Goal: Task Accomplishment & Management: Manage account settings

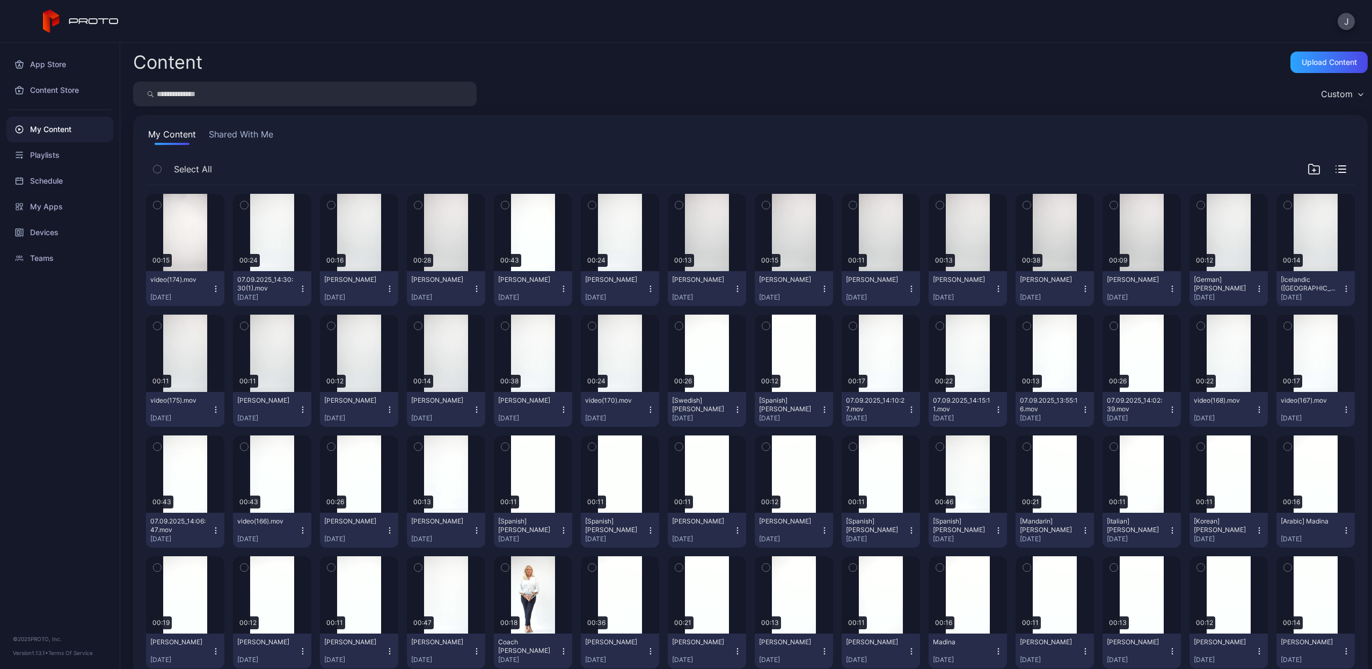
scroll to position [1238, 0]
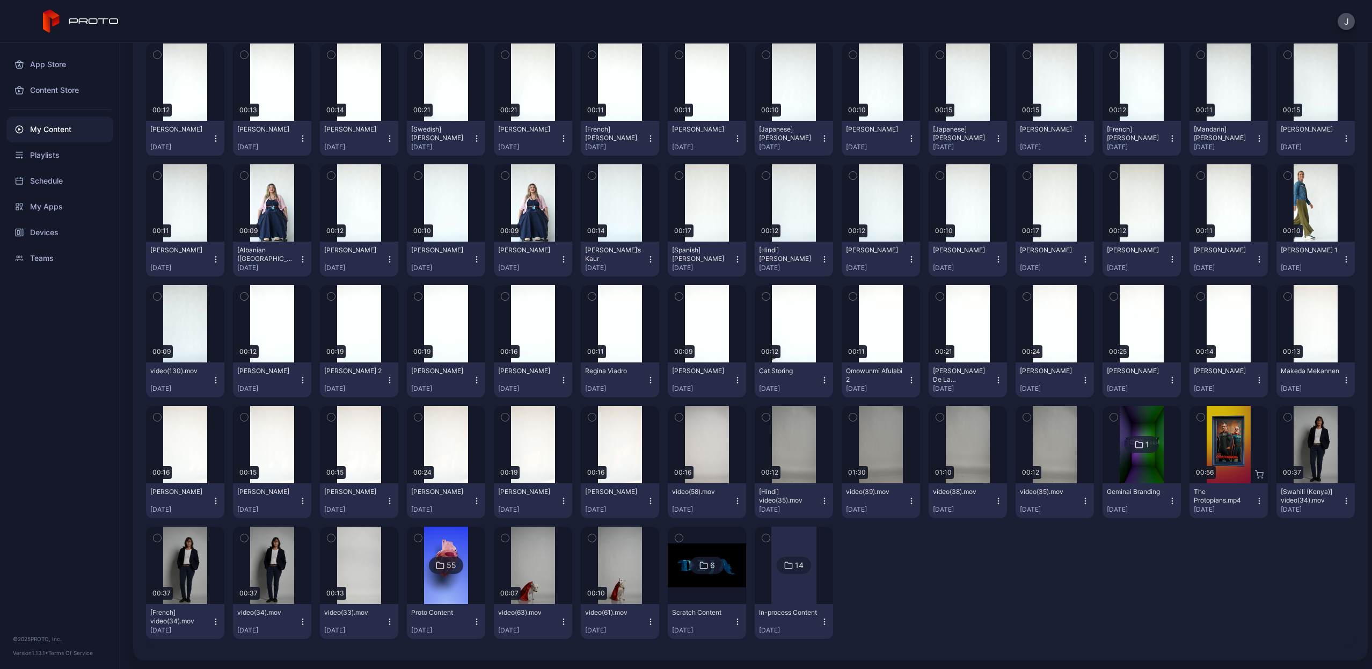
scroll to position [1238, 0]
click at [790, 202] on div "Preview" at bounding box center [794, 202] width 34 height 17
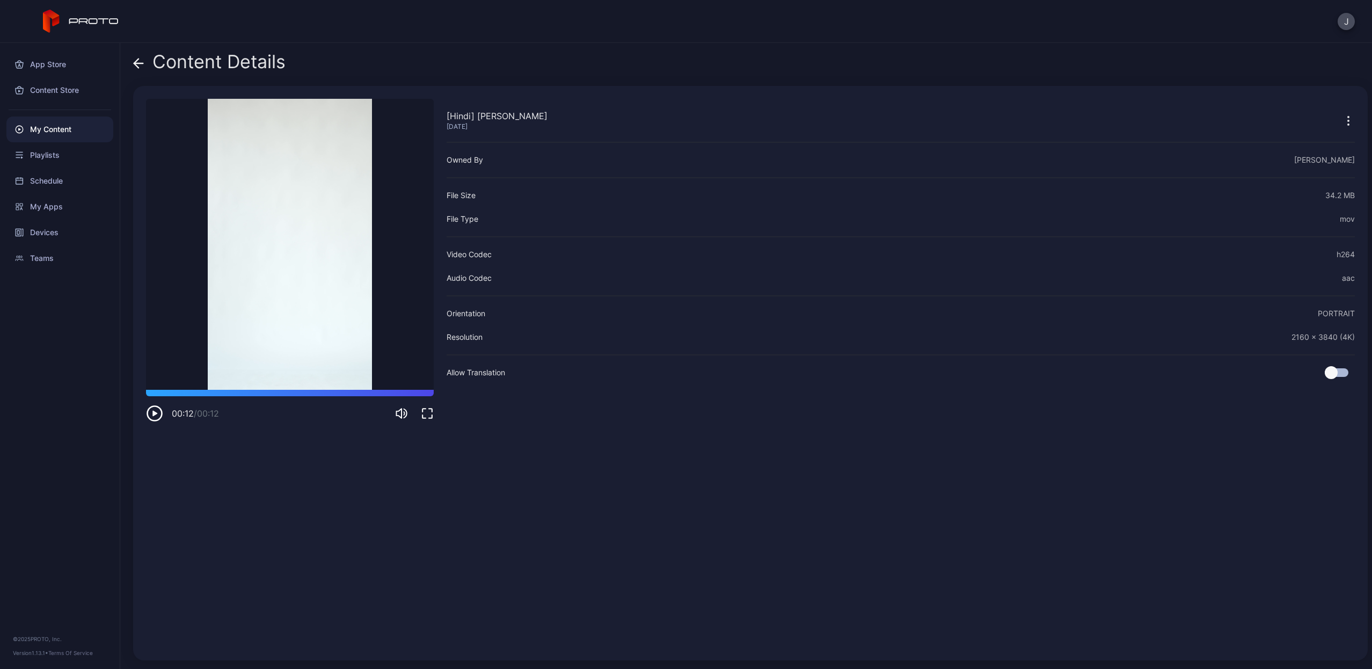
click at [137, 60] on icon at bounding box center [136, 63] width 4 height 9
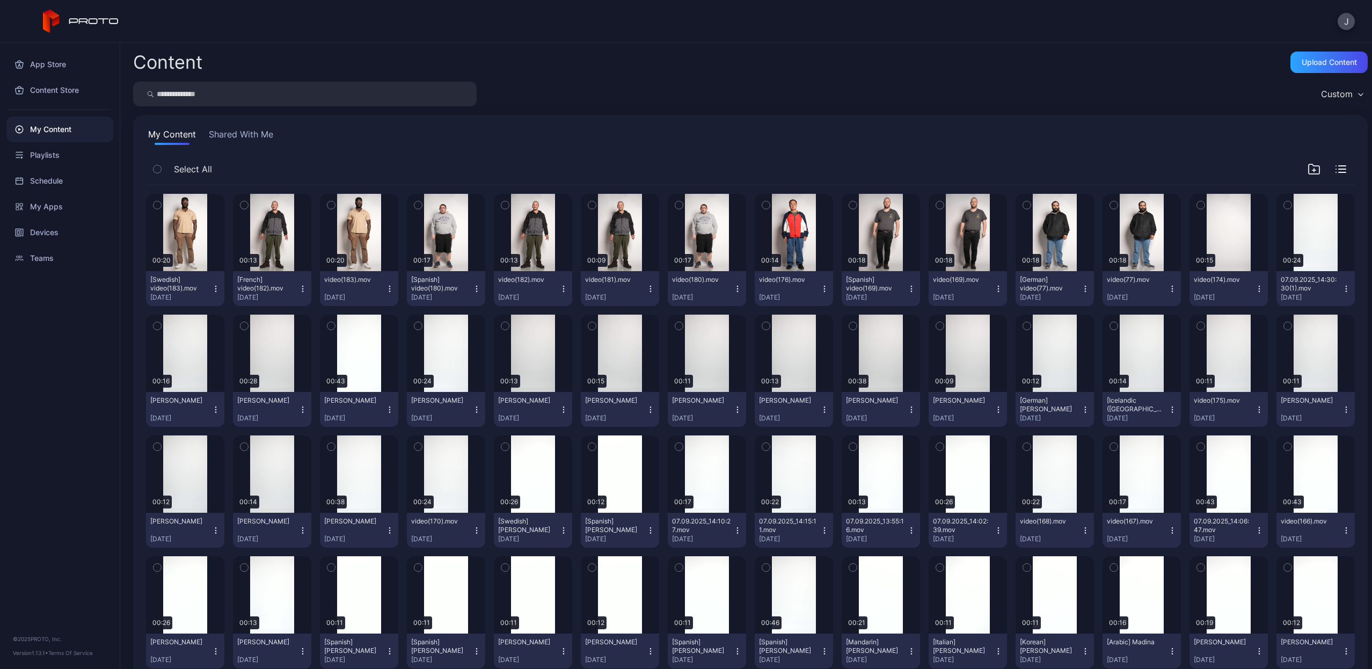
scroll to position [1238, 0]
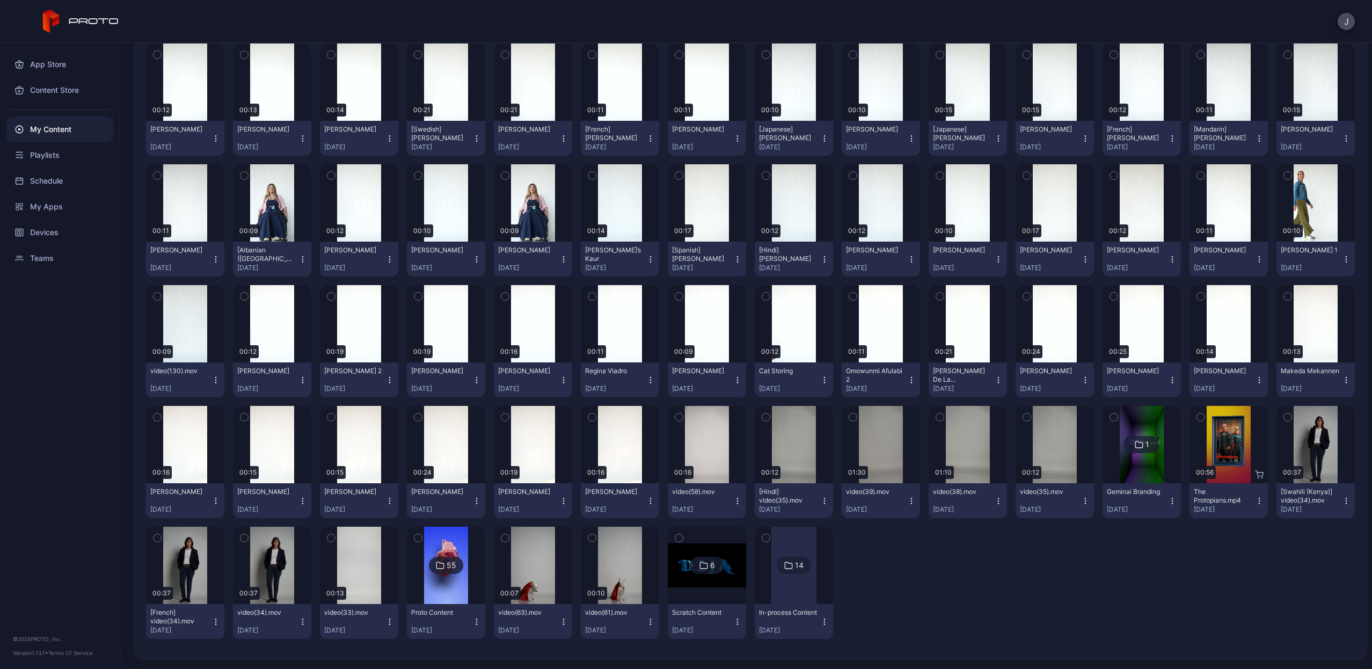
click at [824, 259] on icon "button" at bounding box center [824, 259] width 1 height 1
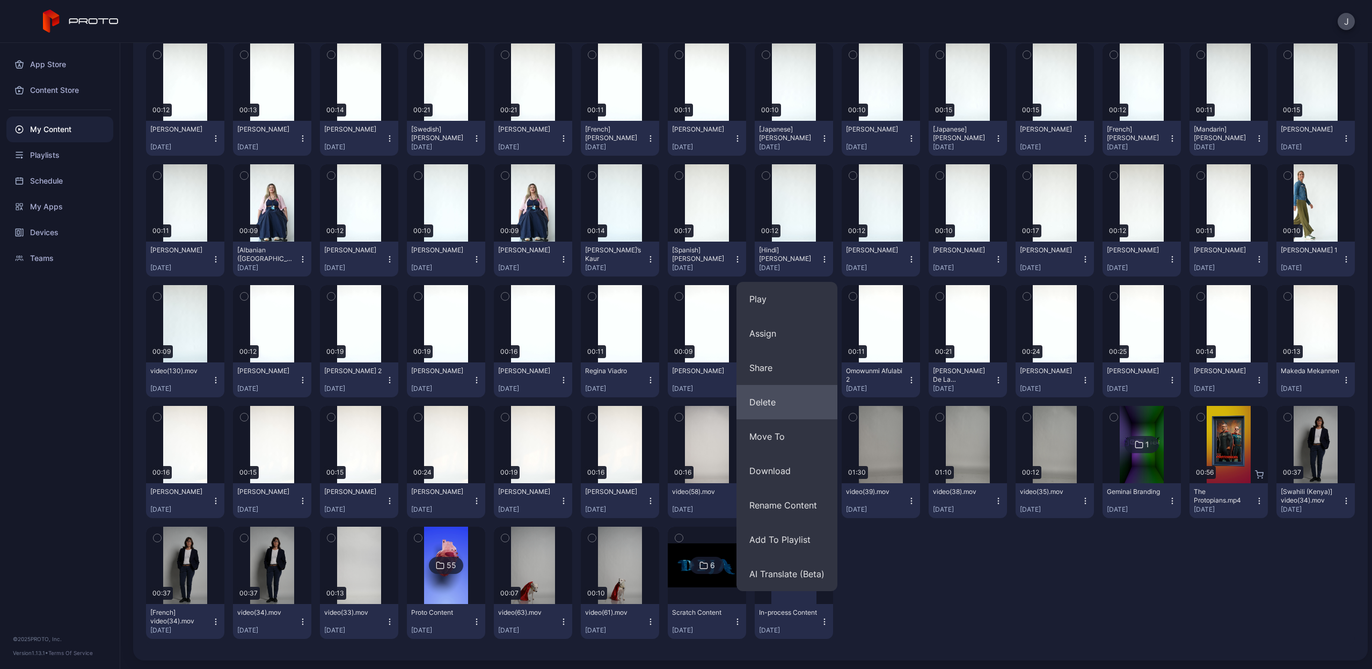
click at [796, 398] on button "Delete" at bounding box center [787, 402] width 101 height 34
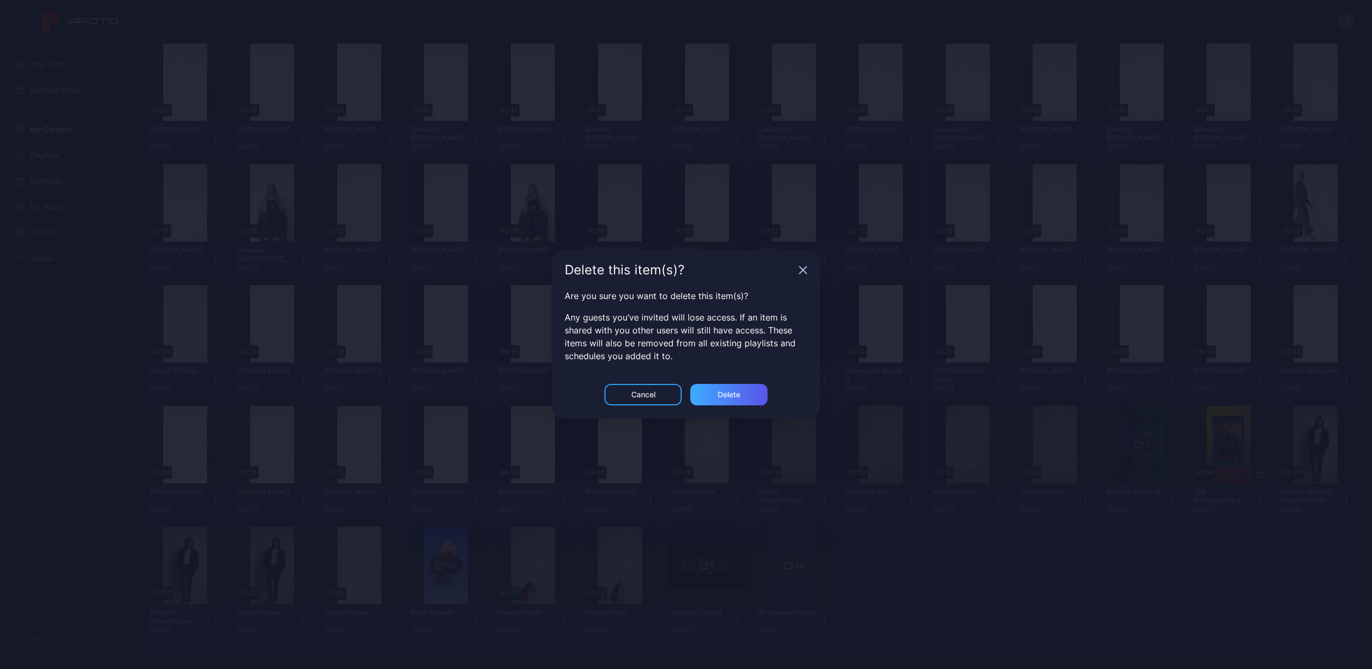
click at [741, 393] on div "Delete" at bounding box center [728, 394] width 77 height 21
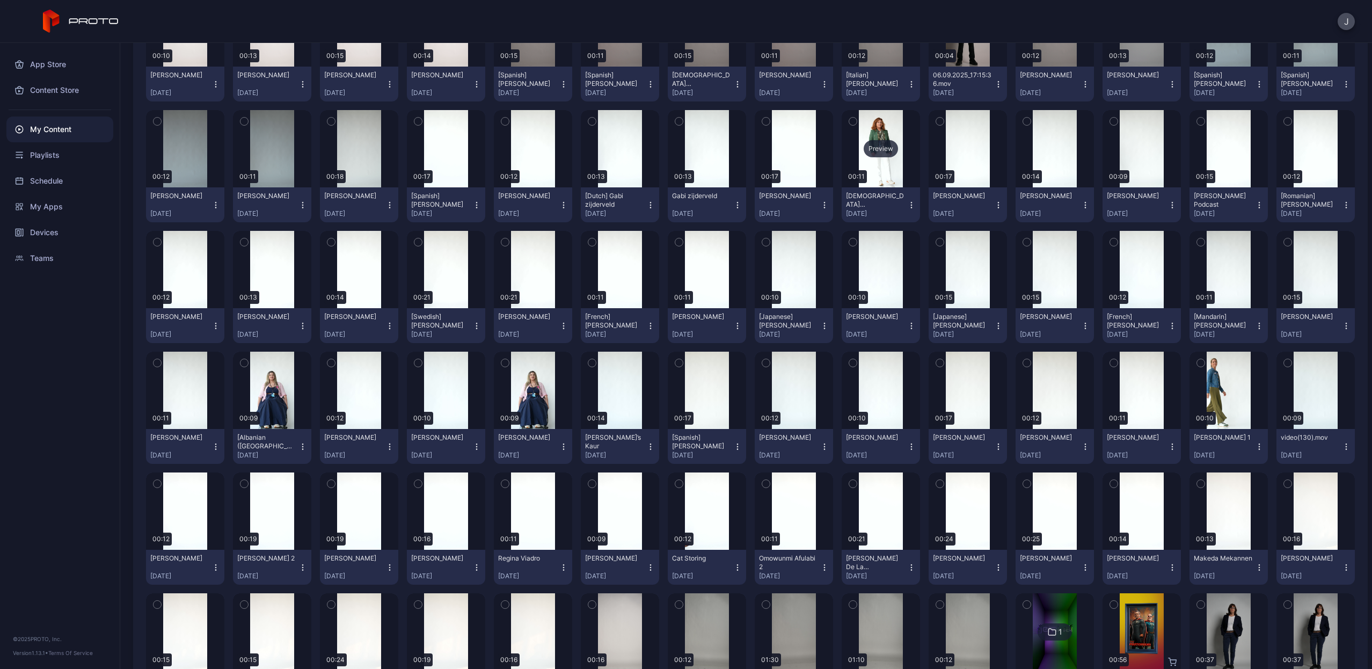
scroll to position [1052, 0]
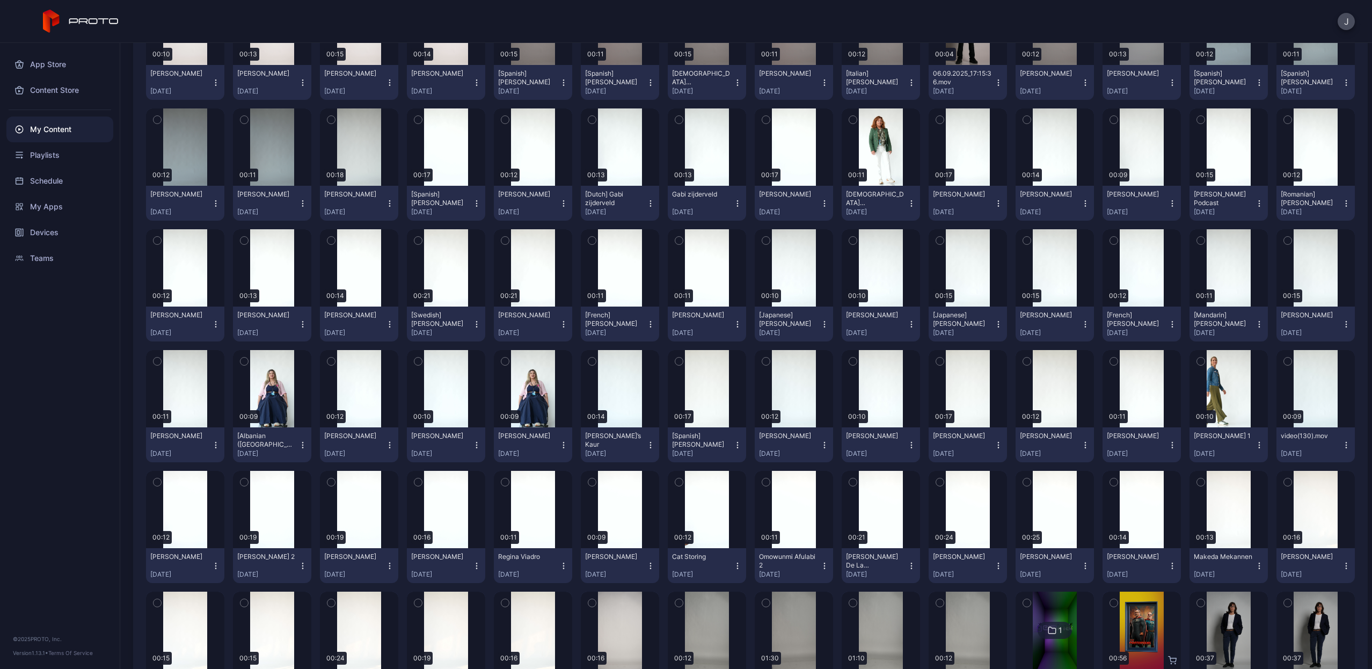
click at [820, 447] on icon "button" at bounding box center [824, 445] width 9 height 9
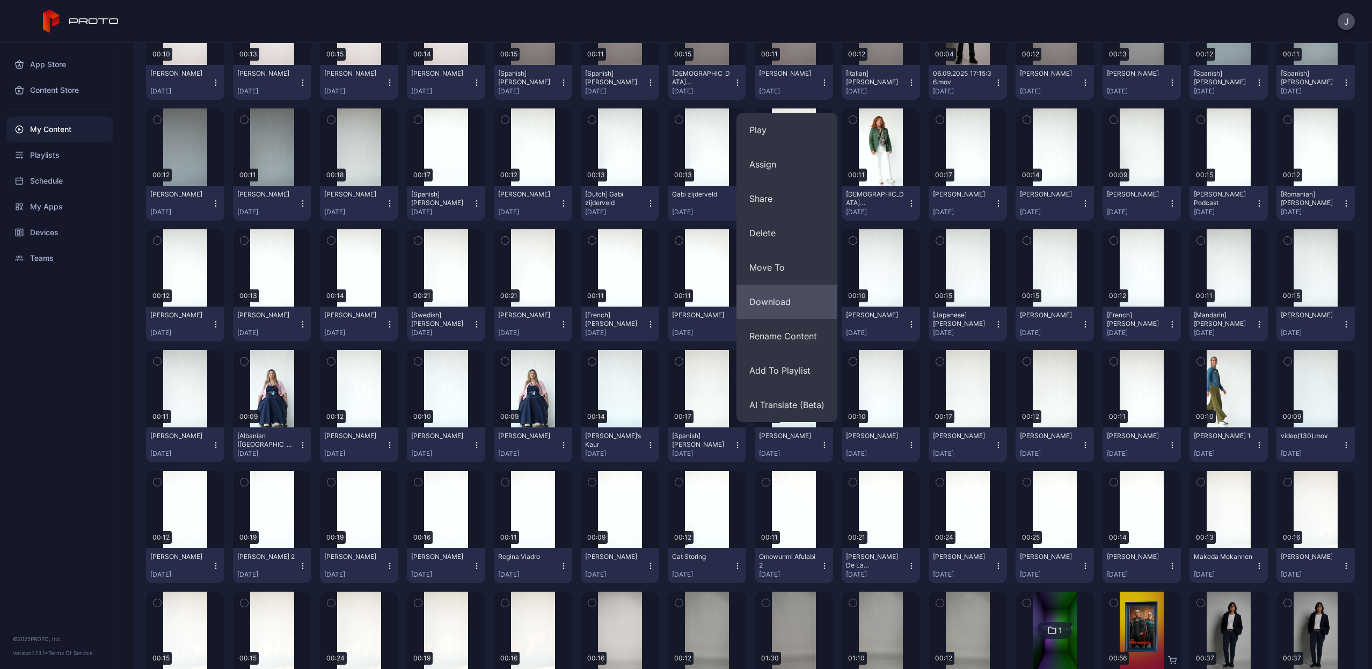
click at [790, 300] on button "Download" at bounding box center [787, 302] width 101 height 34
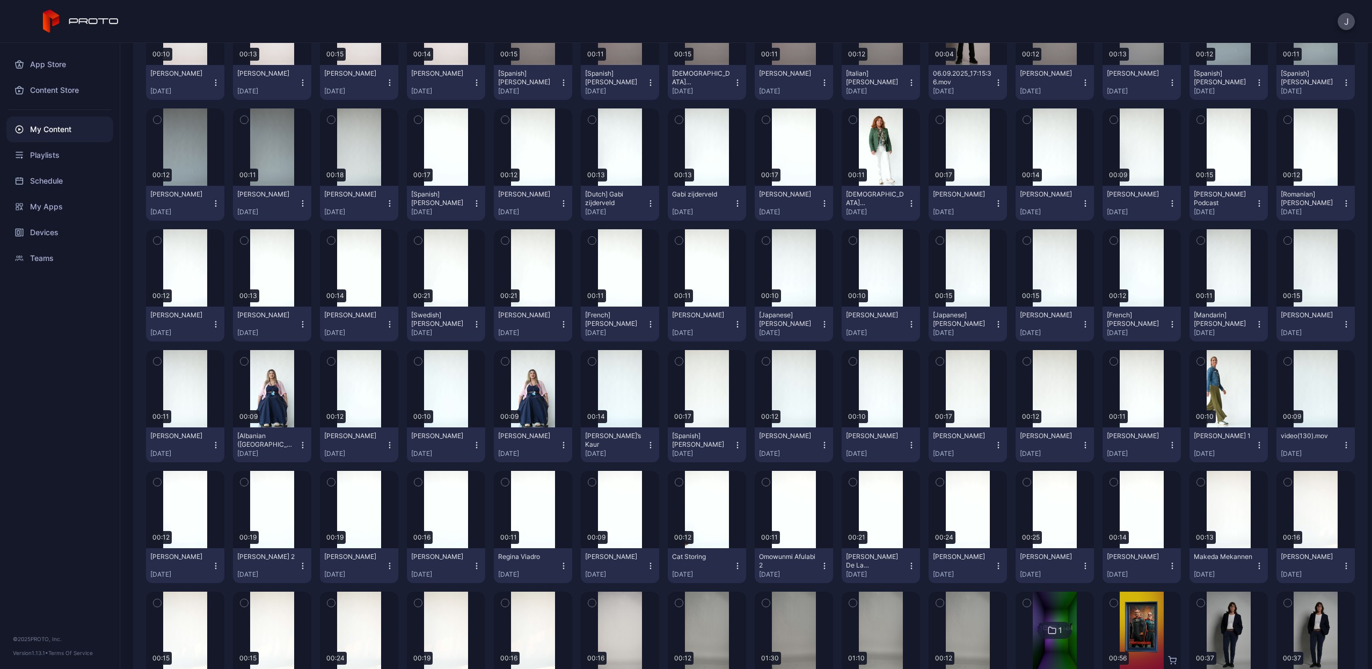
click at [647, 443] on icon "button" at bounding box center [650, 445] width 9 height 9
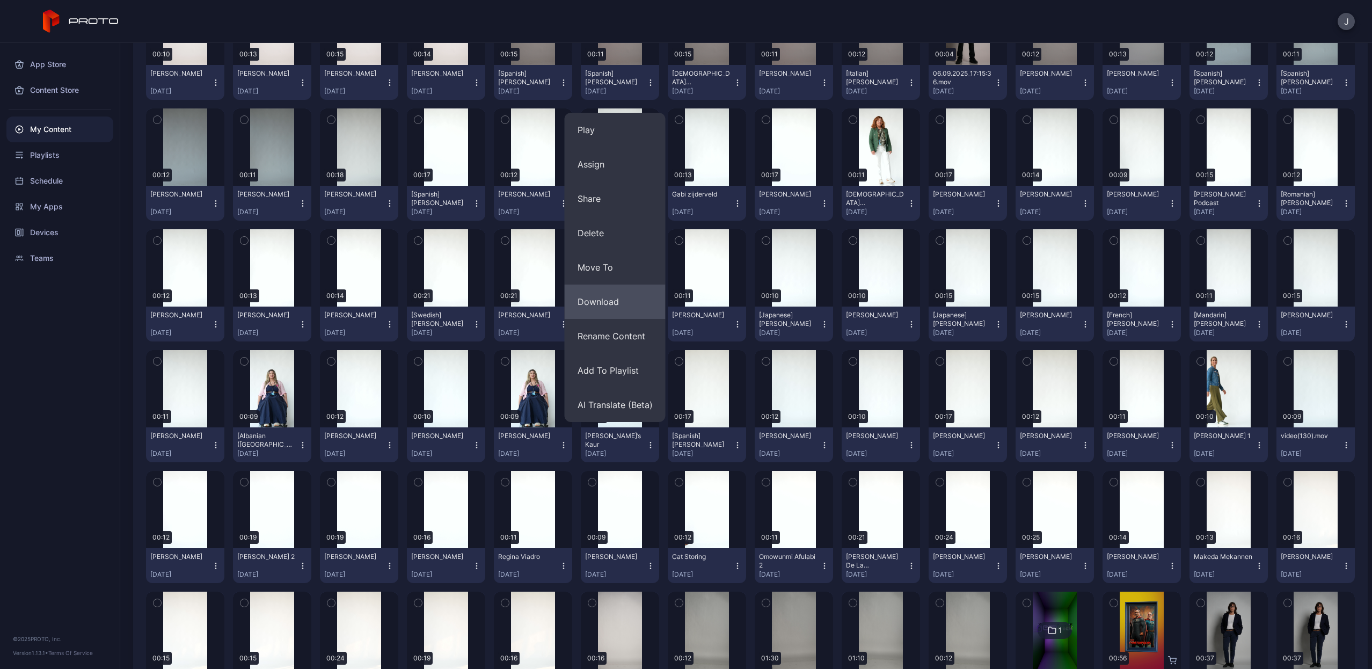
click at [628, 309] on button "Download" at bounding box center [615, 302] width 101 height 34
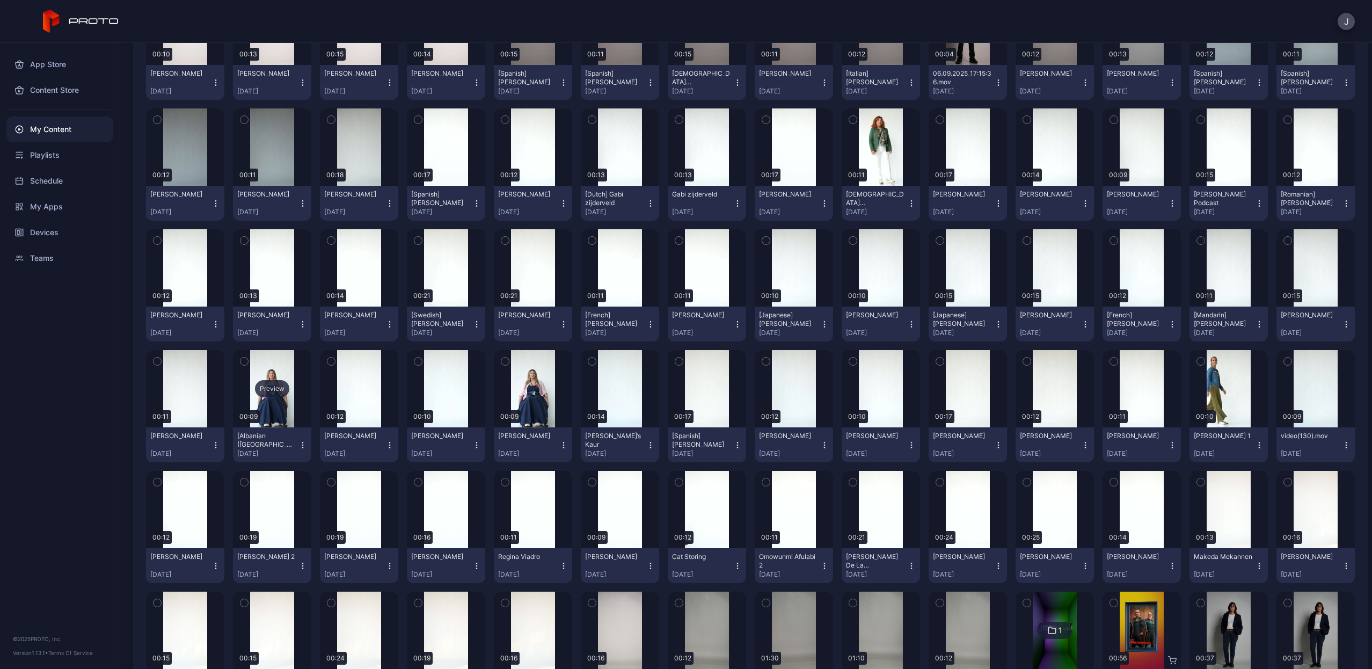
click at [268, 386] on div "Preview" at bounding box center [272, 388] width 34 height 17
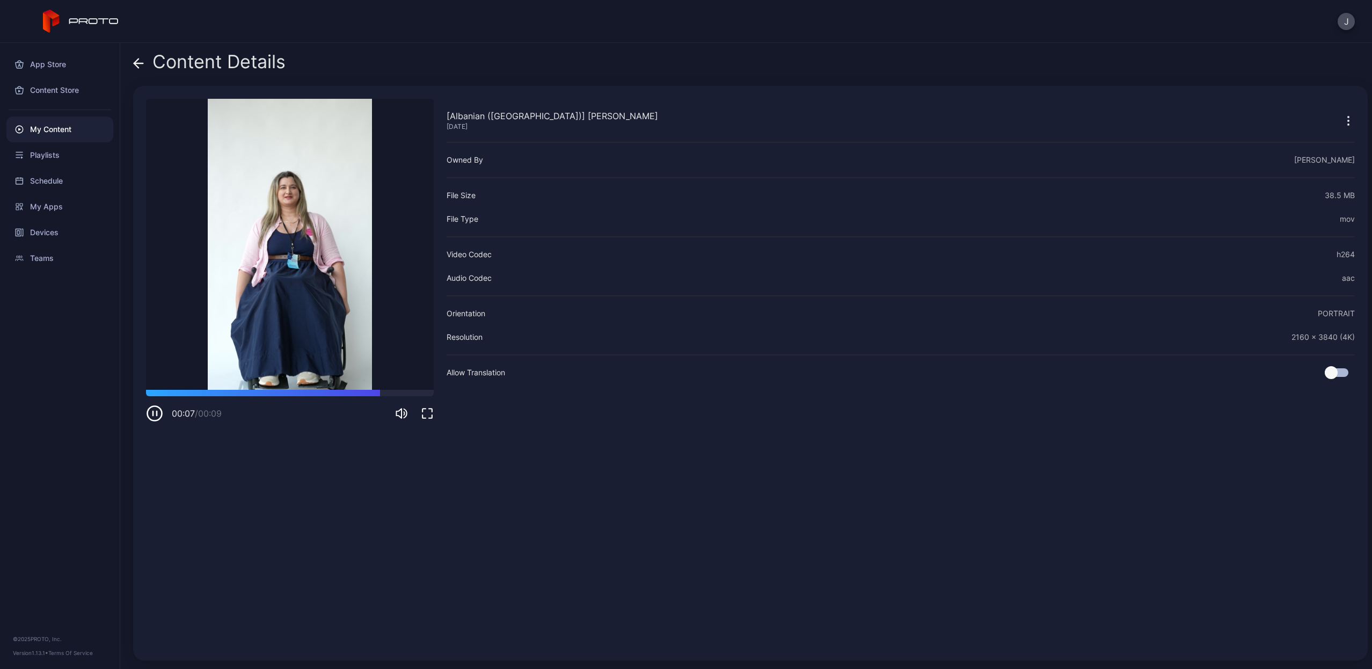
click at [141, 63] on icon at bounding box center [138, 63] width 9 height 0
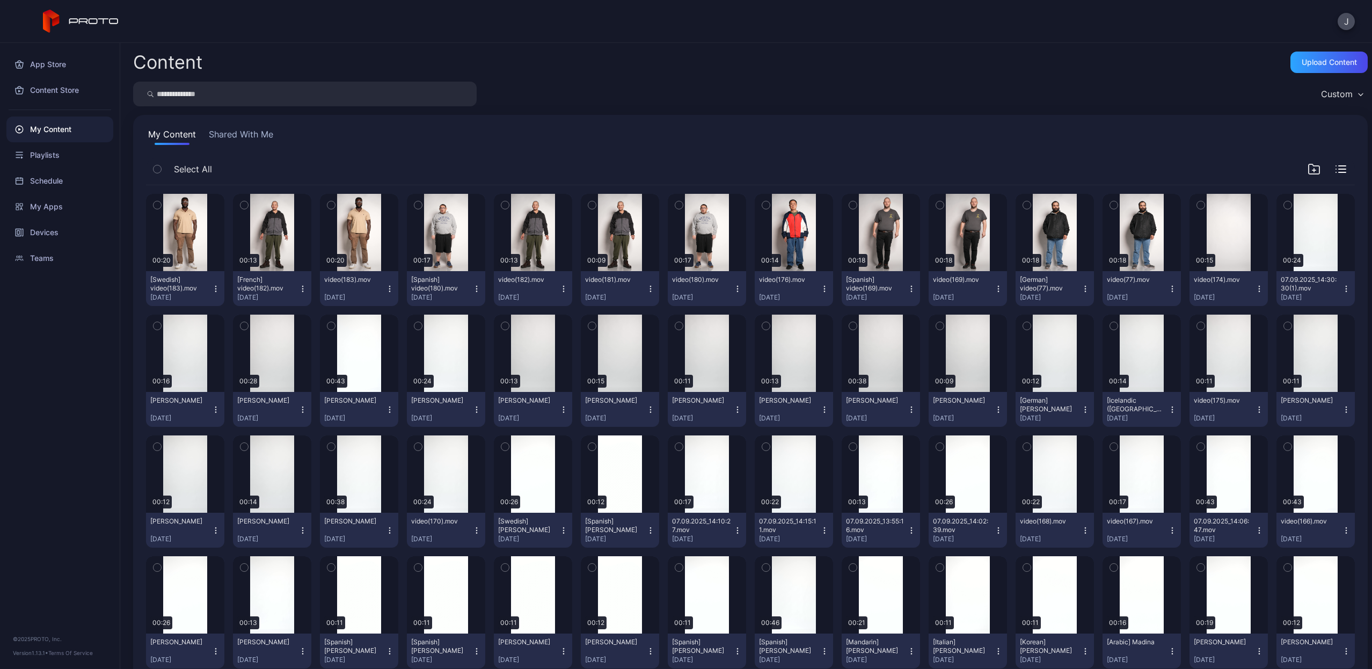
scroll to position [1052, 0]
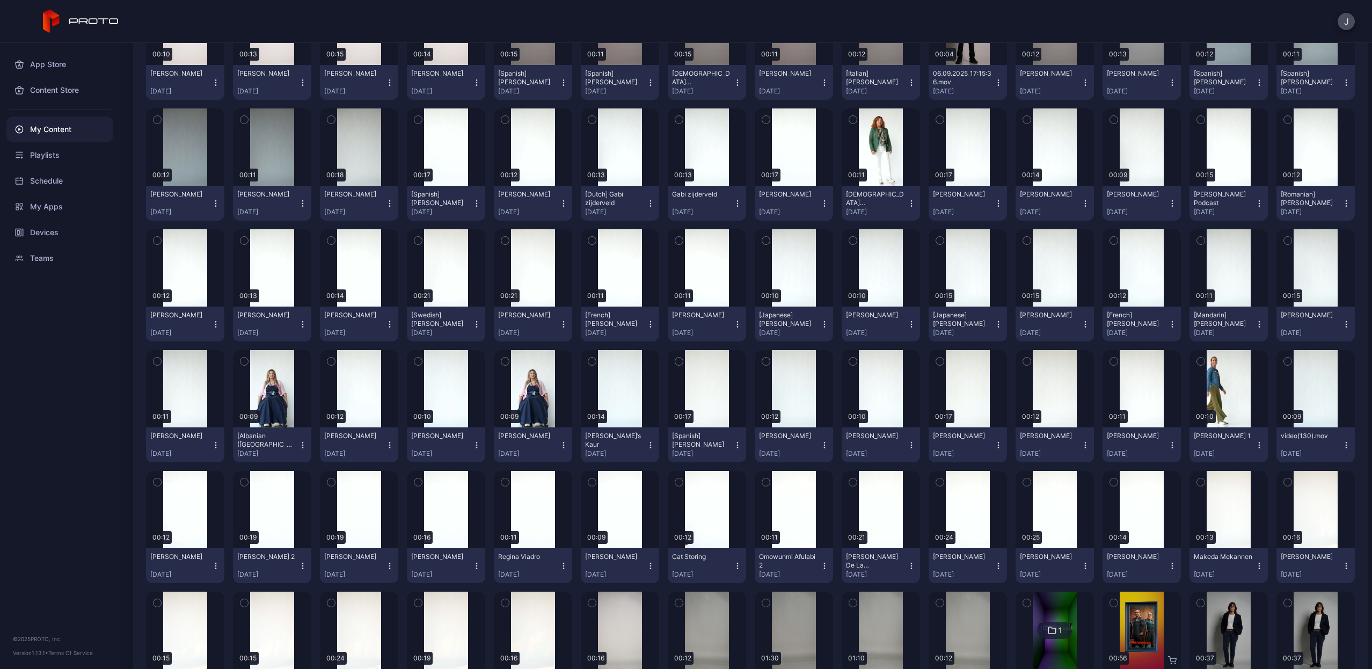
click at [300, 446] on icon "button" at bounding box center [303, 445] width 9 height 9
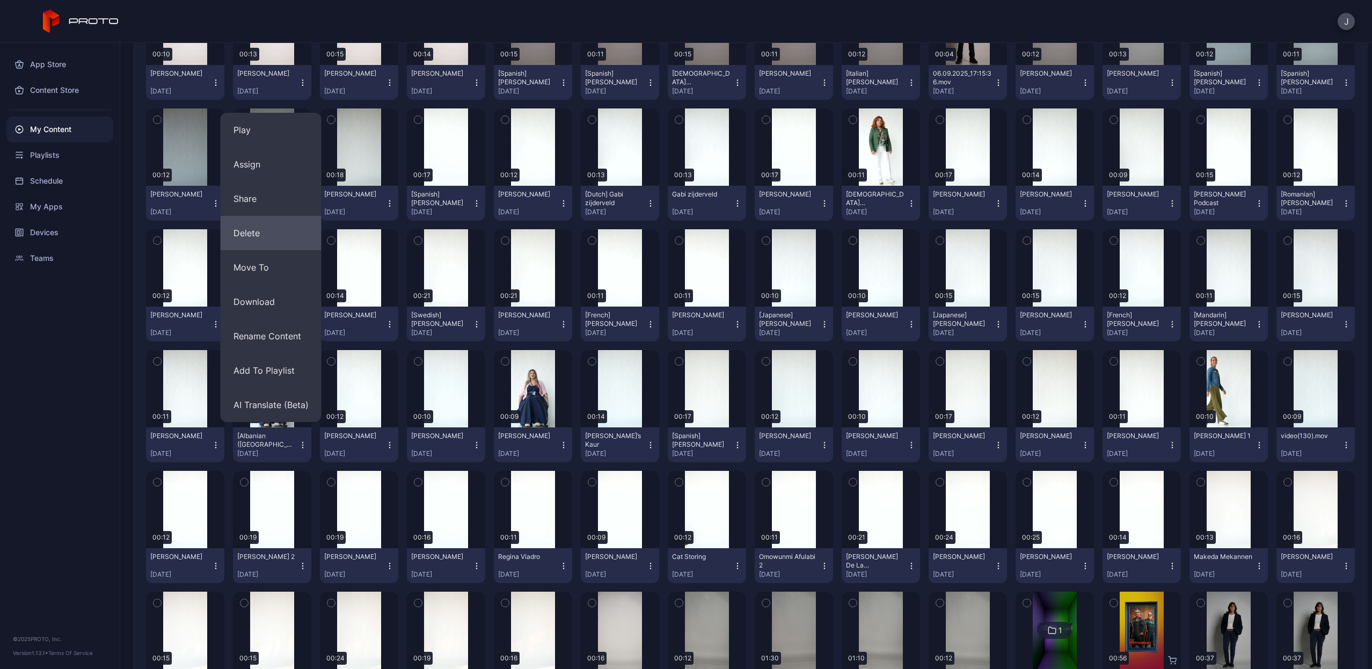
click at [281, 238] on button "Delete" at bounding box center [271, 233] width 101 height 34
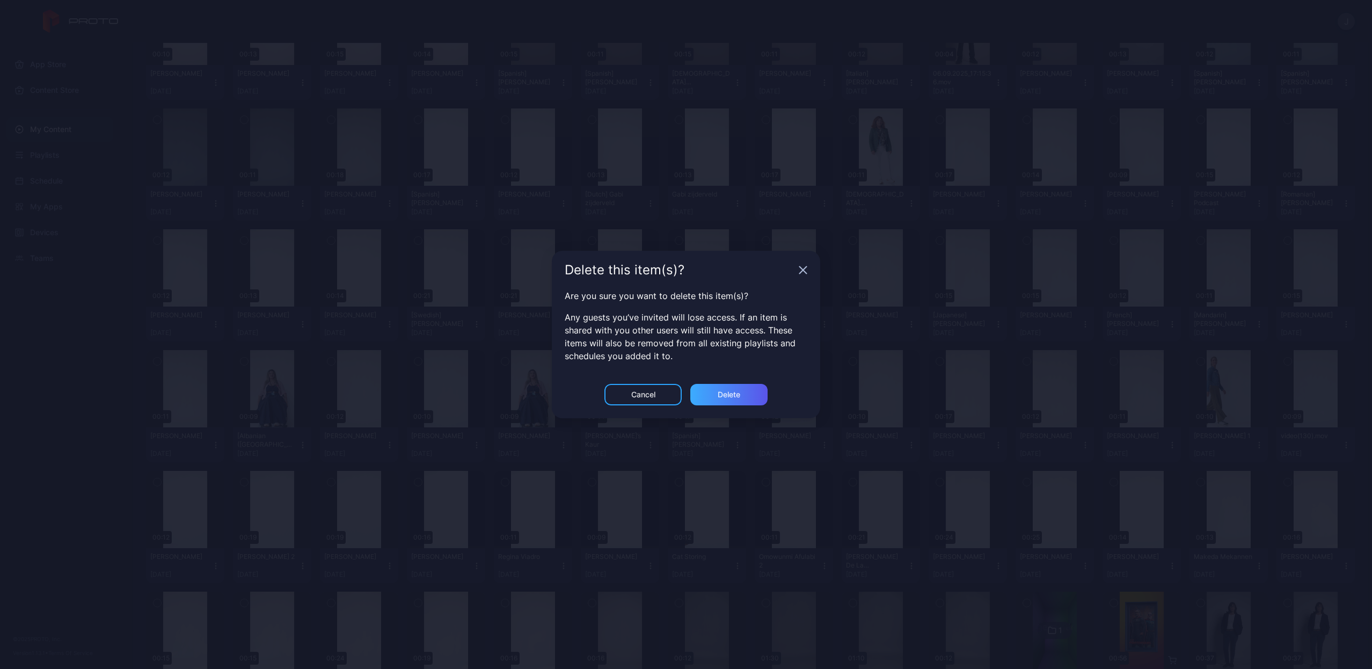
click at [755, 390] on div "Delete" at bounding box center [728, 394] width 77 height 21
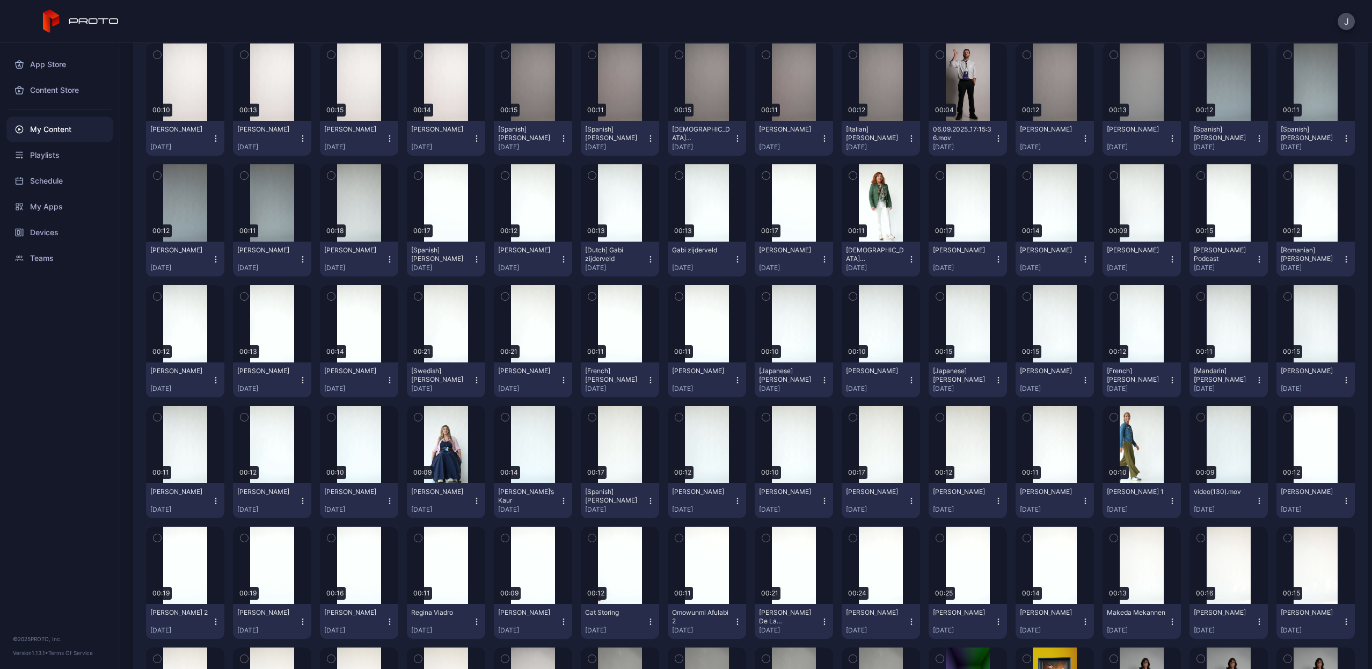
scroll to position [0, 0]
click at [472, 499] on icon "button" at bounding box center [476, 501] width 9 height 9
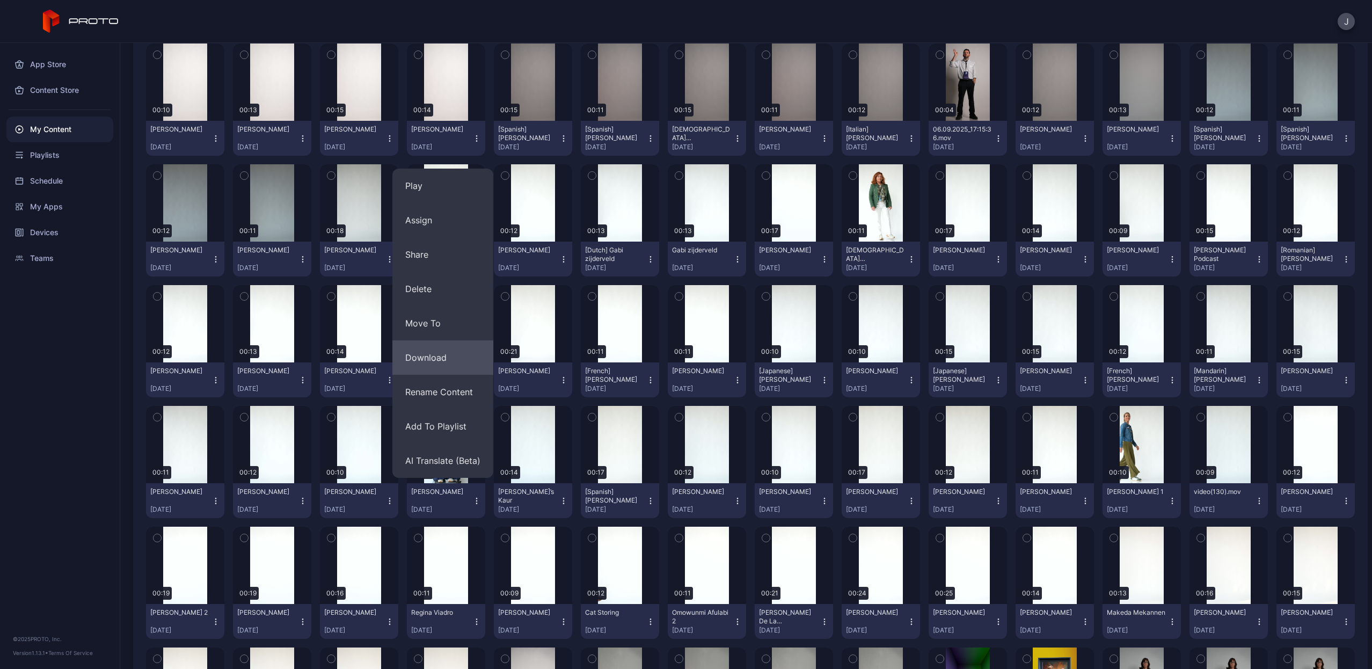
click at [467, 367] on button "Download" at bounding box center [442, 357] width 101 height 34
